Goal: Information Seeking & Learning: Find specific page/section

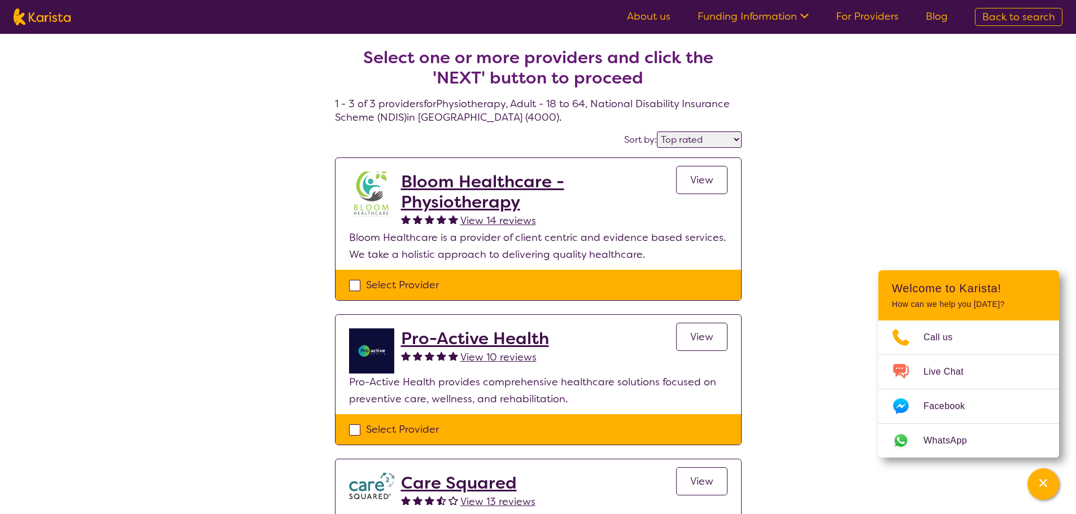
select select "by_score"
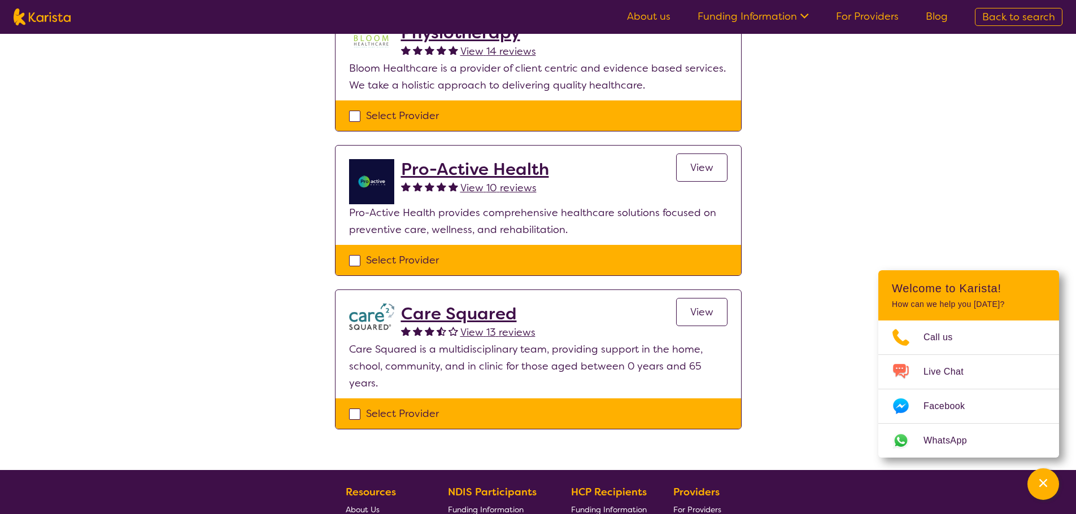
click at [47, 17] on img at bounding box center [42, 16] width 57 height 17
select select "Physiotherapy"
select select "AD"
select select "NDIS"
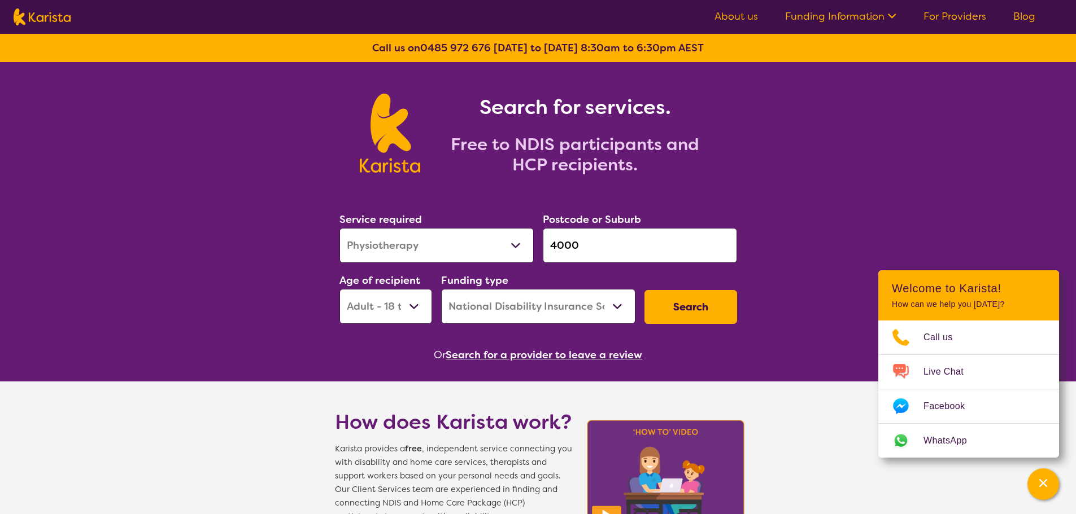
click at [499, 353] on button "Search for a provider to leave a review" at bounding box center [543, 355] width 196 height 17
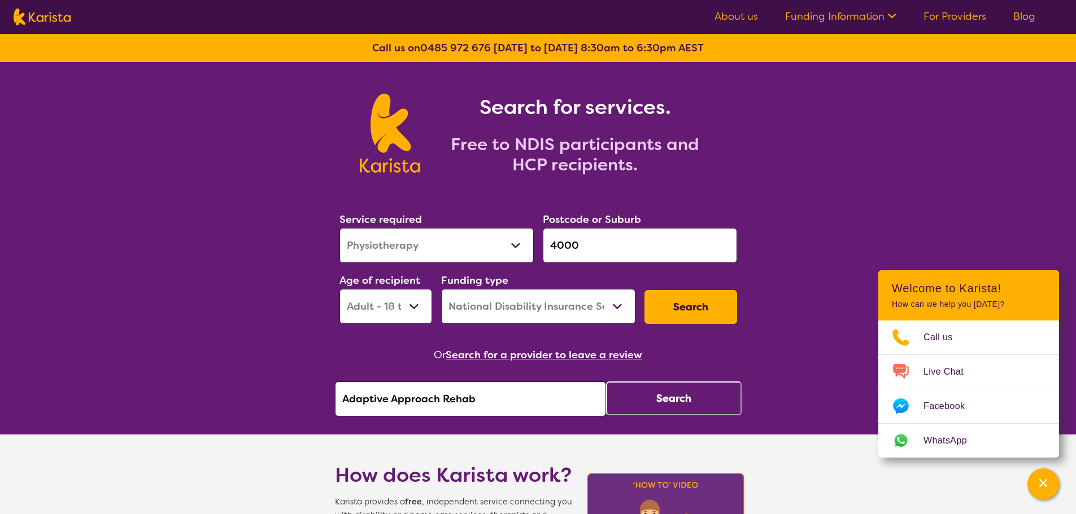
drag, startPoint x: 480, startPoint y: 399, endPoint x: 246, endPoint y: 368, distance: 236.4
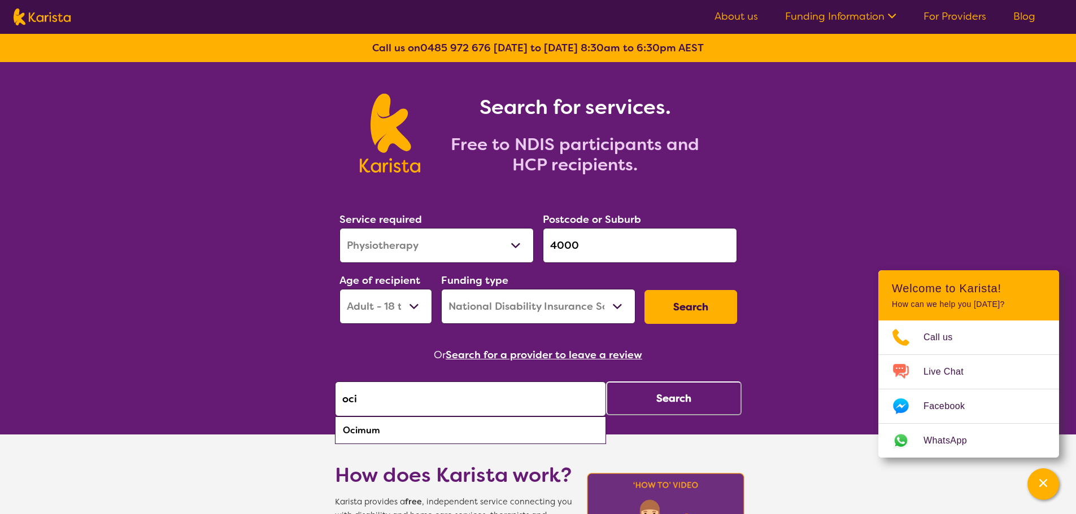
click at [362, 427] on div "Ocimum" at bounding box center [470, 430] width 260 height 21
type input "Ocimum"
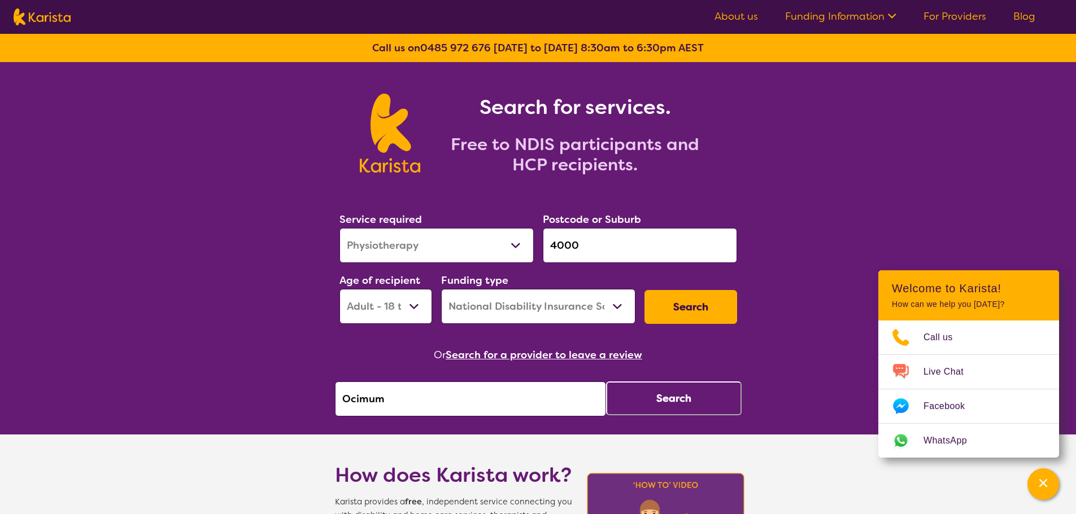
click at [684, 391] on button "Search" at bounding box center [674, 399] width 136 height 34
select select "by_score"
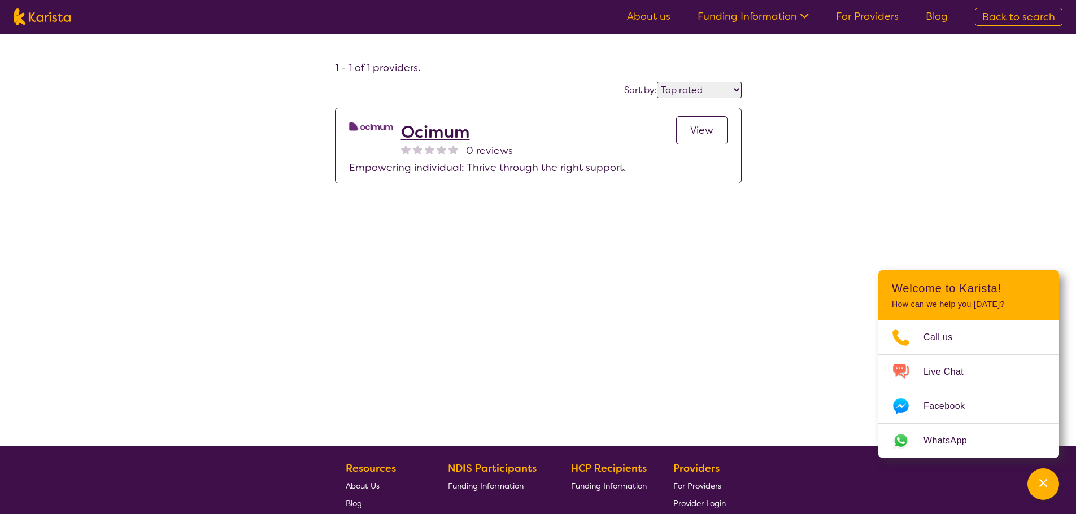
click at [700, 135] on span "View" at bounding box center [701, 131] width 23 height 14
